Goal: Information Seeking & Learning: Stay updated

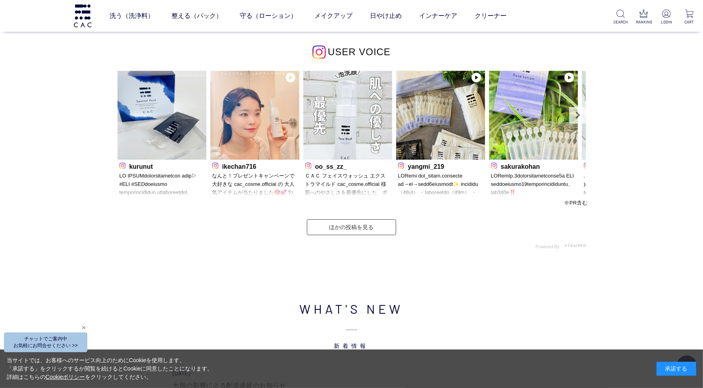
scroll to position [2424, 0]
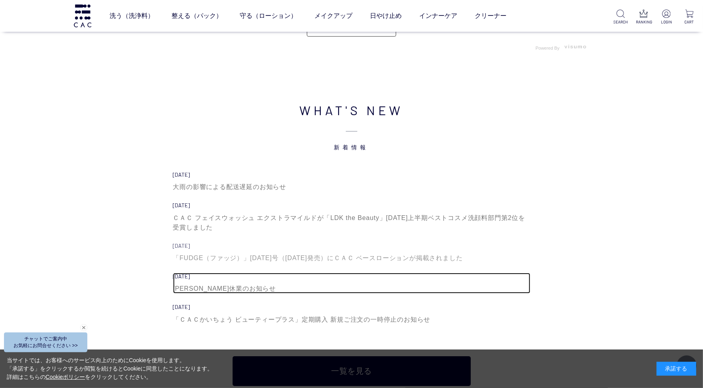
drag, startPoint x: 185, startPoint y: 287, endPoint x: 179, endPoint y: 244, distance: 42.9
click at [185, 287] on div "[PERSON_NAME]休業のお知らせ" at bounding box center [351, 289] width 357 height 10
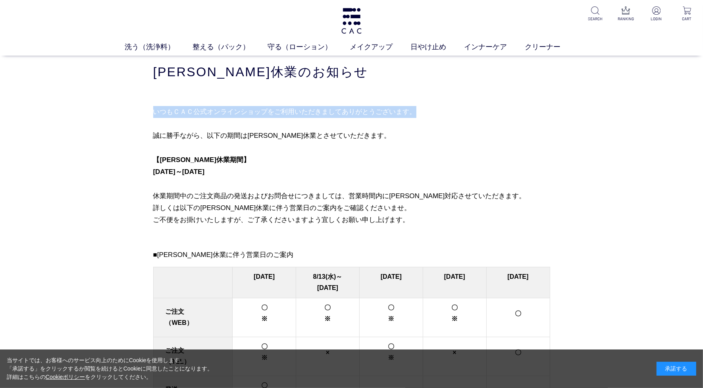
drag, startPoint x: 144, startPoint y: 110, endPoint x: 425, endPoint y: 112, distance: 281.3
click at [425, 112] on div "買い物かご 買い物かご内の商品 買い物かごは空です... カテゴリから探す 商品一覧 ジャンルから探す 限定品 [PERSON_NAME]休業のお知らせ いつ…" at bounding box center [351, 385] width 421 height 659
copy p "いつもＣＡＣ公式オンラインショップをご利用いただきましてありがとうございます。"
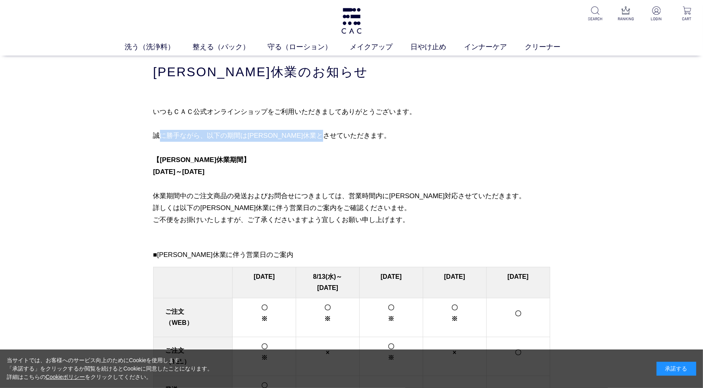
drag, startPoint x: 346, startPoint y: 134, endPoint x: 150, endPoint y: 131, distance: 195.6
click at [150, 131] on div "買い物かご 買い物かご内の商品 買い物かごは空です... カテゴリから探す 商品一覧 ジャンルから探す 限定品 [PERSON_NAME]休業のお知らせ いつ…" at bounding box center [351, 385] width 421 height 659
drag, startPoint x: 150, startPoint y: 131, endPoint x: 239, endPoint y: 134, distance: 89.3
copy p "誠に勝手ながら、以下の期間は[PERSON_NAME]休業とさせていただきます。"
drag, startPoint x: 406, startPoint y: 218, endPoint x: 149, endPoint y: 224, distance: 256.8
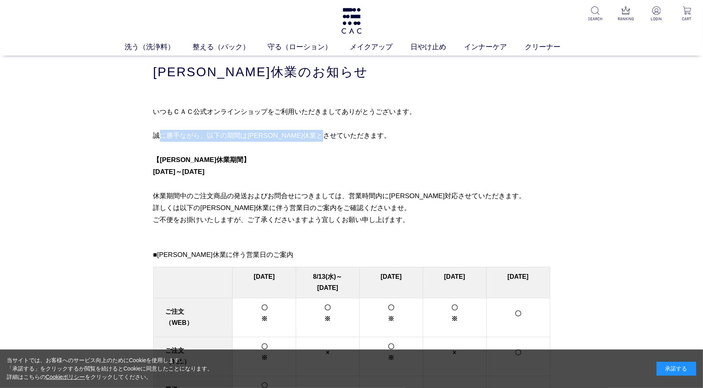
click at [149, 224] on div "買い物かご 買い物かご内の商品 買い物かごは空です... カテゴリから探す 商品一覧 ジャンルから探す 限定品 [PERSON_NAME]休業のお知らせ いつ…" at bounding box center [351, 385] width 421 height 659
drag, startPoint x: 149, startPoint y: 224, endPoint x: 267, endPoint y: 218, distance: 118.0
copy p "ご不便をお掛けいたしますが、ご了承くださいますよう宜しくお願い申し上げます。"
